Goal: Transaction & Acquisition: Purchase product/service

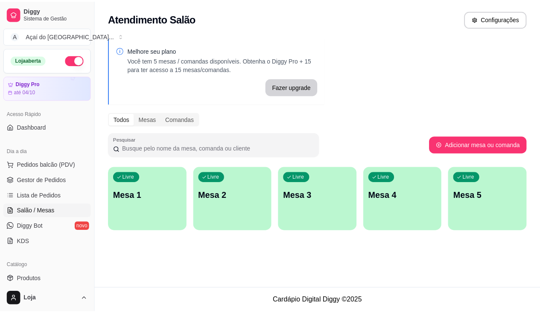
scroll to position [128, 0]
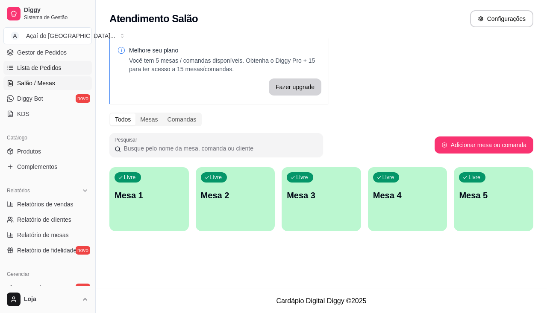
click at [39, 64] on span "Lista de Pedidos" at bounding box center [39, 68] width 44 height 9
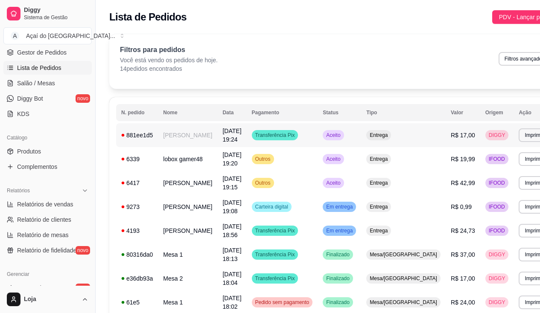
click at [178, 128] on td "[PERSON_NAME]" at bounding box center [187, 135] width 59 height 24
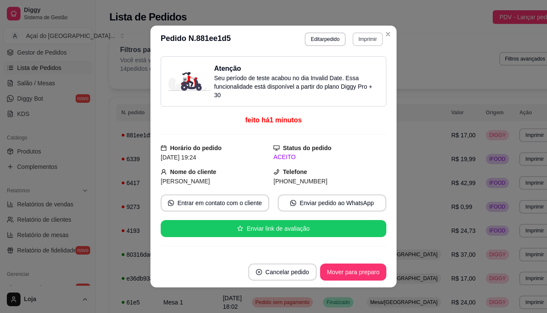
click at [353, 44] on button "Imprimir" at bounding box center [367, 39] width 30 height 14
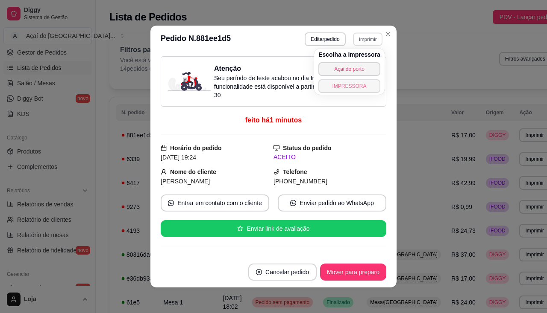
click at [356, 91] on button "IMPRESSORA" at bounding box center [349, 86] width 62 height 14
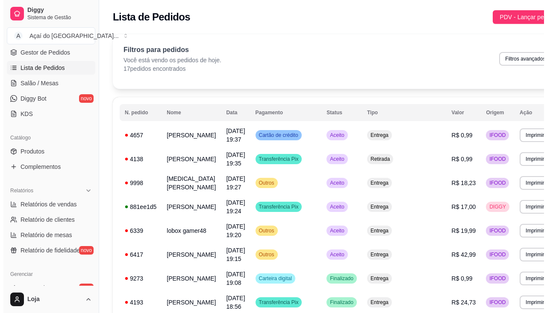
scroll to position [43, 0]
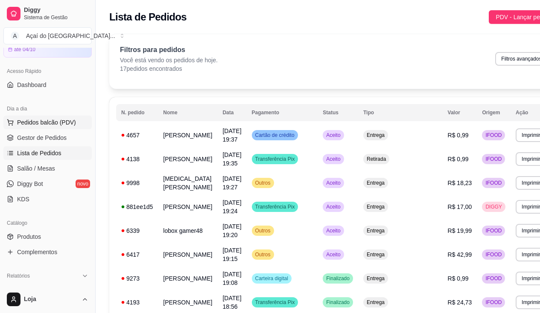
click at [46, 128] on button "Pedidos balcão (PDV)" at bounding box center [47, 123] width 88 height 14
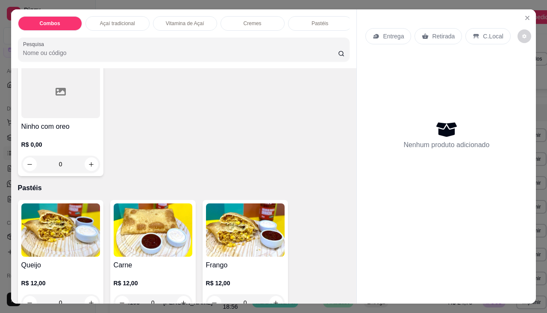
scroll to position [897, 0]
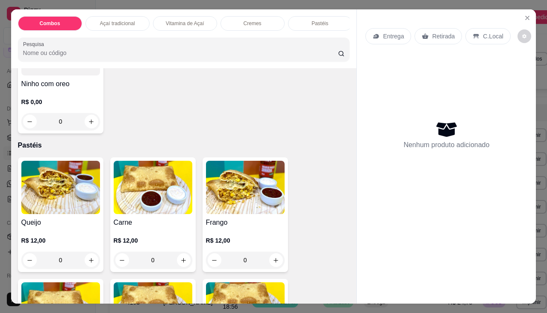
click at [73, 205] on img at bounding box center [60, 187] width 79 height 53
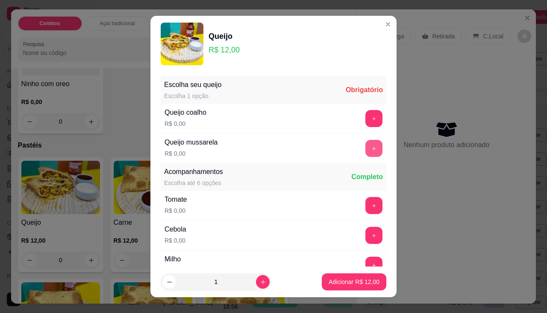
click at [365, 146] on button "+" at bounding box center [373, 148] width 17 height 17
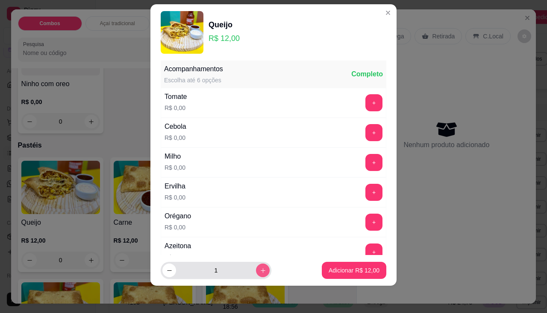
click at [260, 274] on icon "increase-product-quantity" at bounding box center [263, 271] width 6 height 6
type input "3"
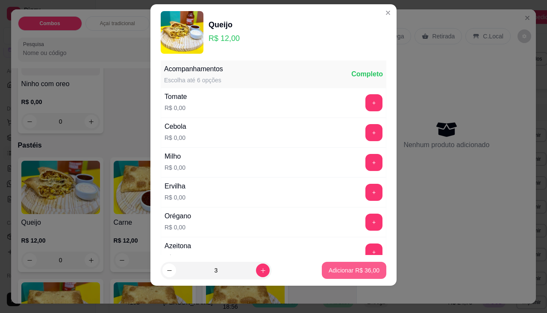
click at [357, 272] on p "Adicionar R$ 36,00" at bounding box center [353, 270] width 51 height 9
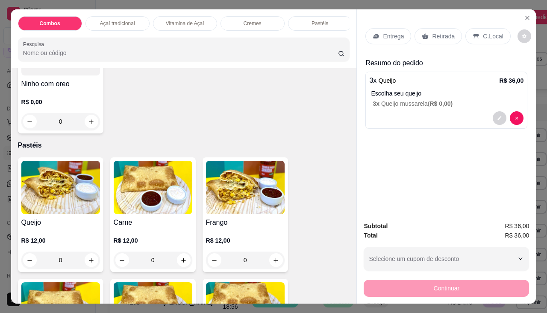
click at [386, 28] on div "Entrega" at bounding box center [388, 36] width 46 height 16
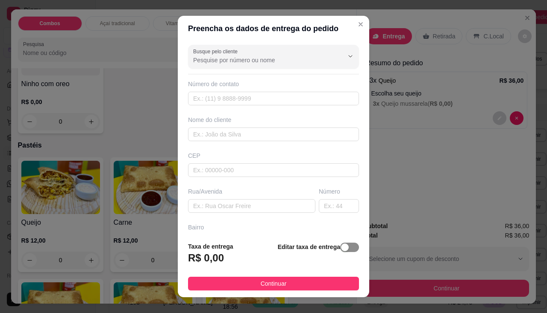
click at [342, 245] on span "button" at bounding box center [349, 247] width 19 height 9
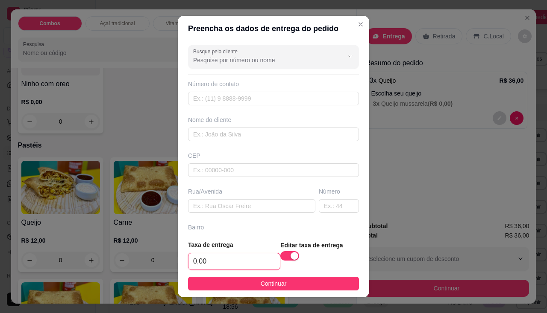
click at [220, 266] on input "0,00" at bounding box center [233, 262] width 91 height 16
type input "3,00"
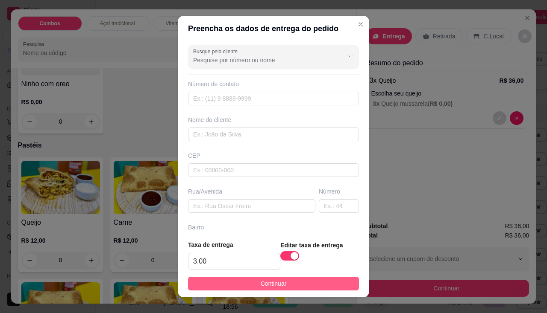
click at [249, 284] on button "Continuar" at bounding box center [273, 284] width 171 height 14
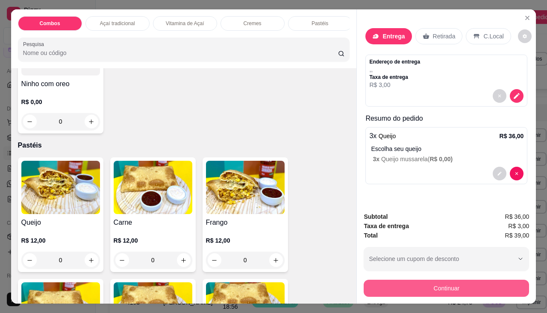
click at [374, 280] on button "Continuar" at bounding box center [445, 288] width 165 height 17
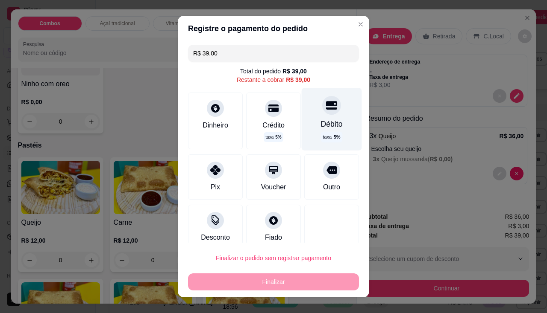
click at [304, 129] on div "Débito taxa 5 %" at bounding box center [331, 119] width 60 height 62
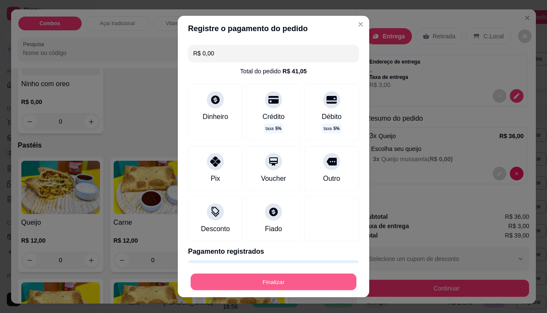
click at [278, 286] on button "Finalizar" at bounding box center [273, 282] width 166 height 17
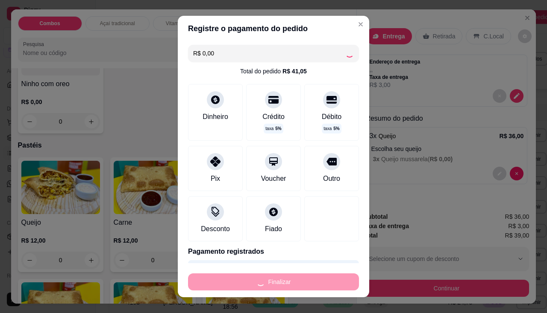
type input "-R$ 39,00"
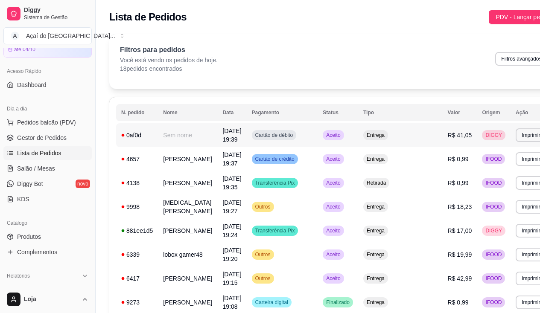
click at [164, 139] on td "Sem nome" at bounding box center [187, 135] width 59 height 24
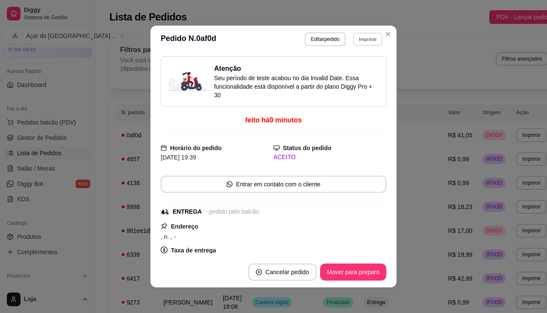
click at [372, 38] on button "Imprimir" at bounding box center [367, 38] width 29 height 13
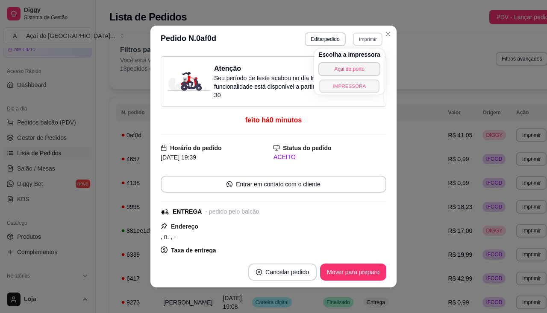
click at [360, 82] on button "IMPRESSORA" at bounding box center [349, 85] width 60 height 13
